Goal: Find specific page/section

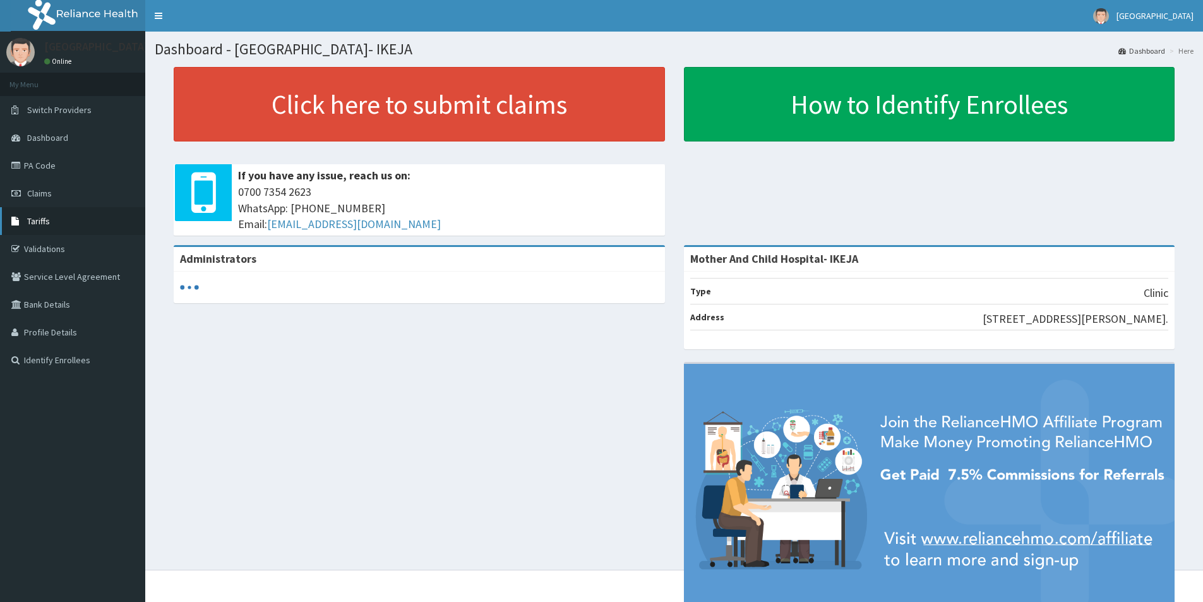
click at [43, 225] on span "Tariffs" at bounding box center [38, 220] width 23 height 11
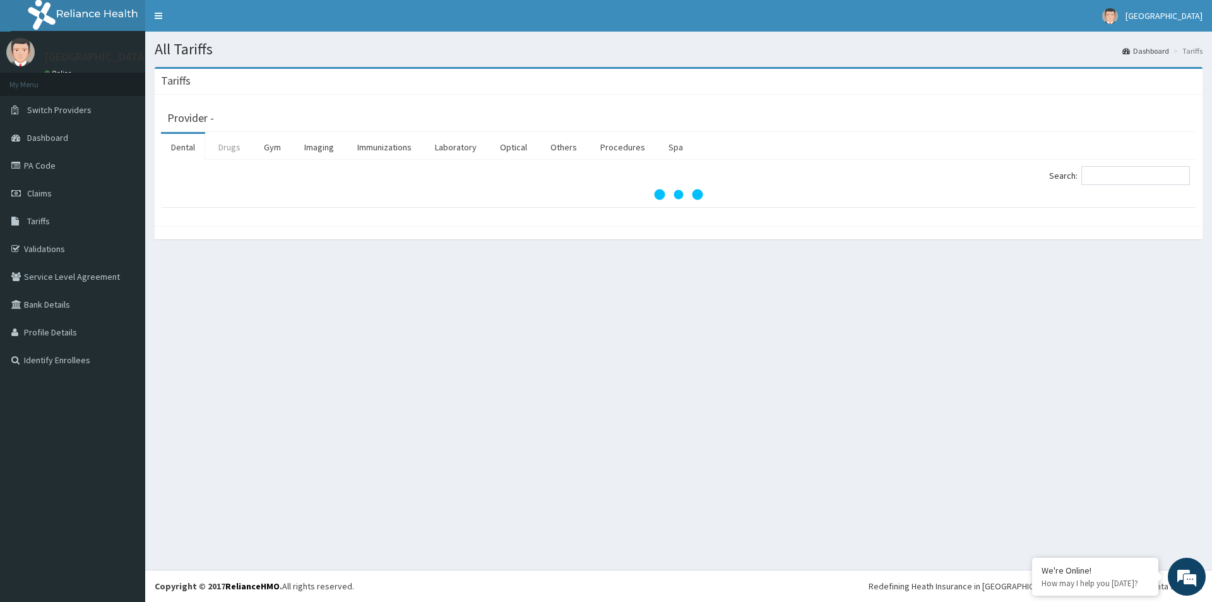
click at [223, 141] on link "Drugs" at bounding box center [229, 147] width 42 height 27
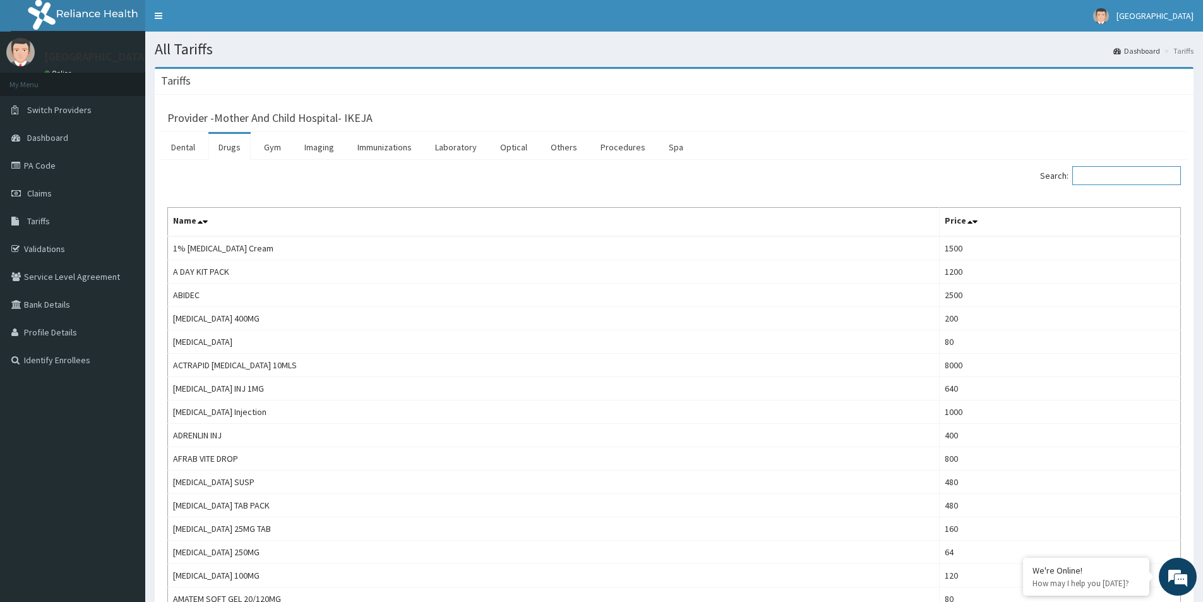
drag, startPoint x: 1117, startPoint y: 175, endPoint x: 1187, endPoint y: 187, distance: 70.5
click at [1119, 176] on input "Search:" at bounding box center [1126, 175] width 109 height 19
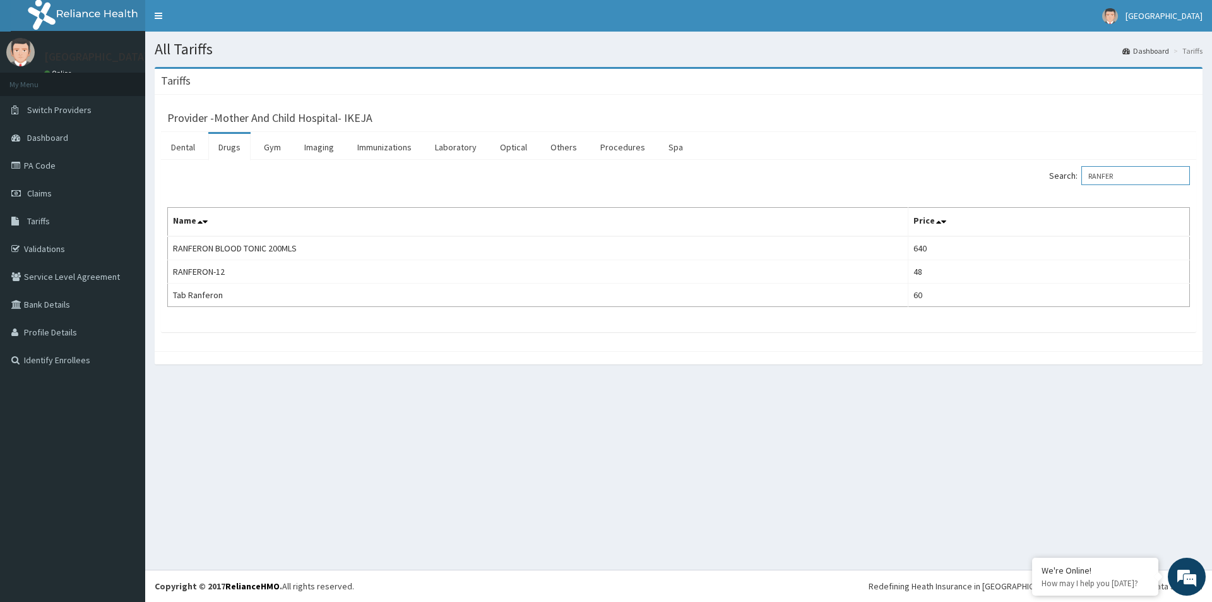
type input "RANFER"
